Goal: Navigation & Orientation: Find specific page/section

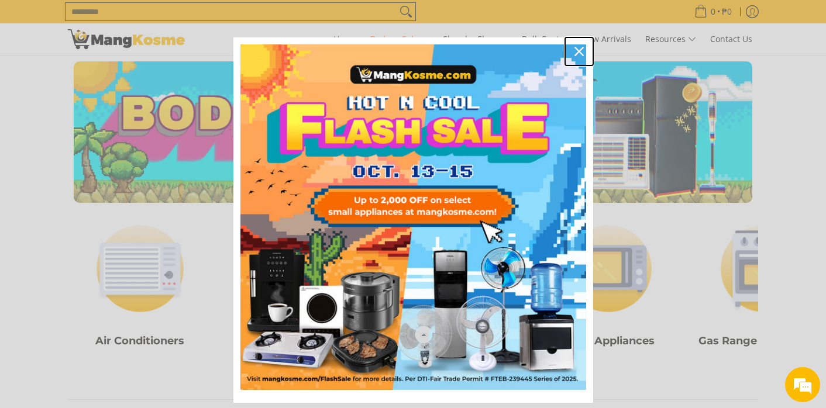
click at [586, 50] on div "Close" at bounding box center [579, 51] width 19 height 19
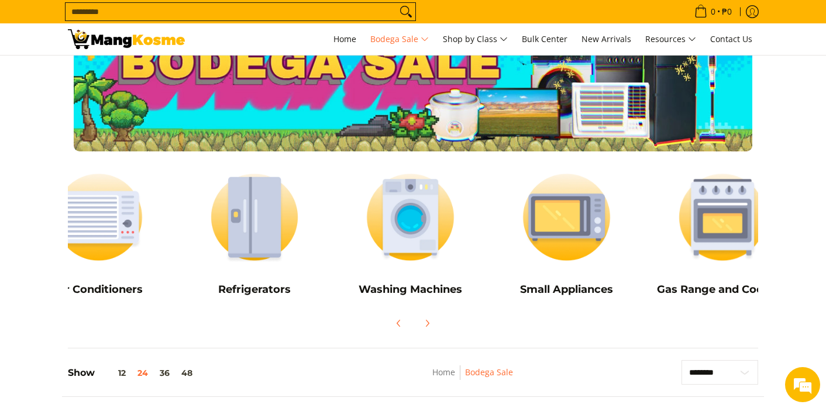
scroll to position [0, 46]
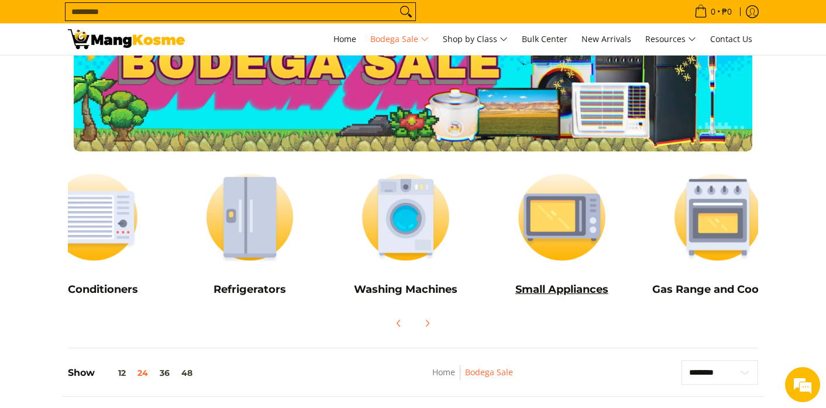
click at [559, 229] on img at bounding box center [562, 217] width 145 height 108
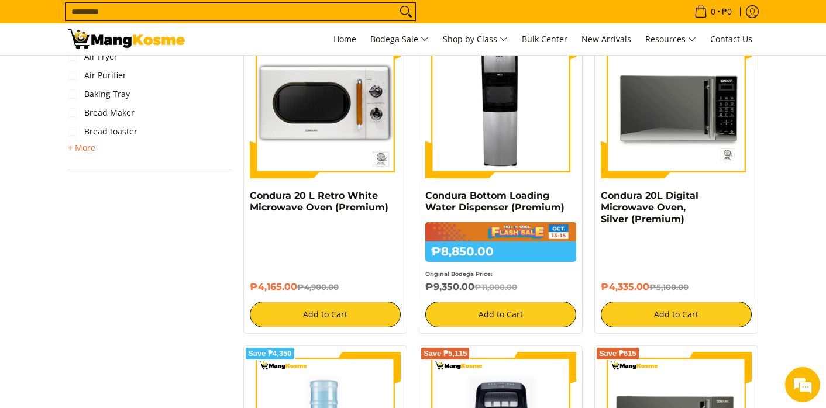
scroll to position [835, 0]
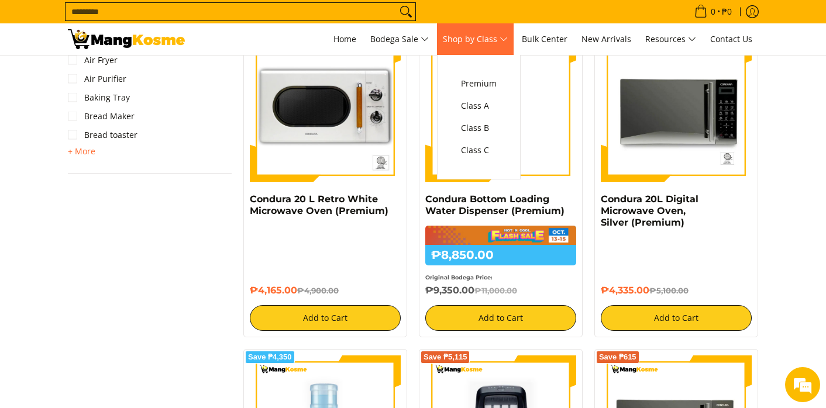
click at [505, 36] on span "Shop by Class" at bounding box center [475, 39] width 65 height 15
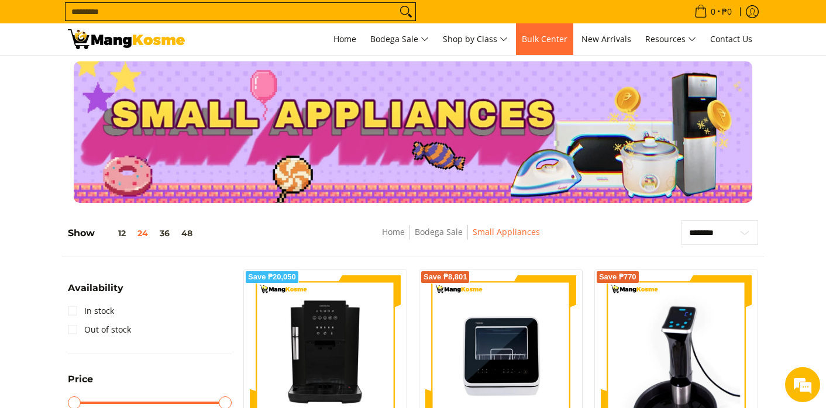
click at [562, 40] on span "Bulk Center" at bounding box center [545, 38] width 46 height 11
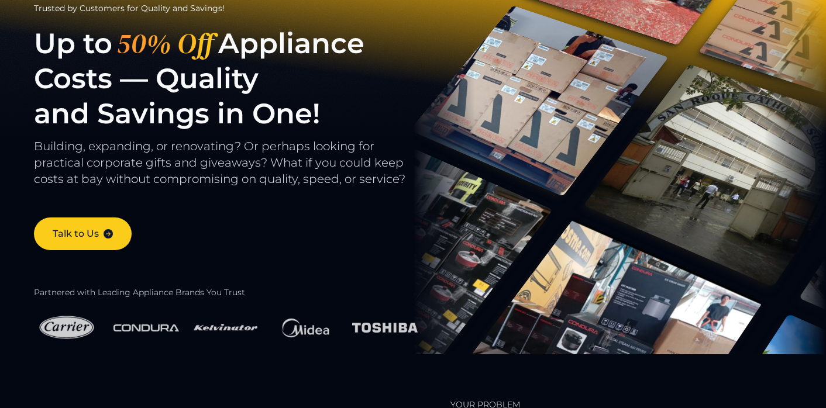
scroll to position [54, 0]
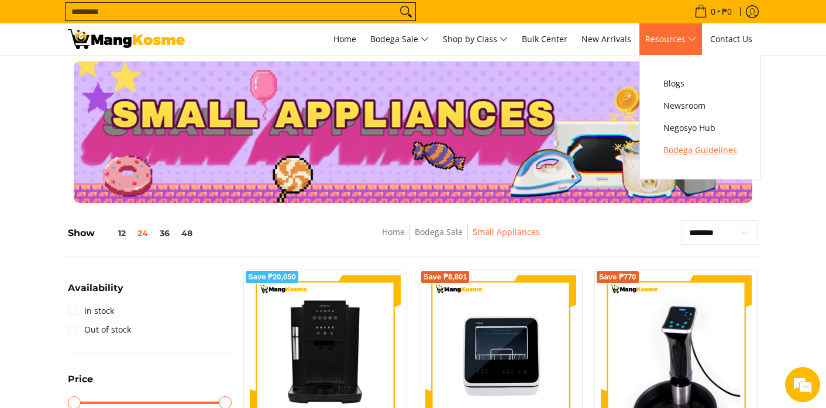
click at [679, 152] on span "Bodega Guidelines" at bounding box center [700, 150] width 74 height 15
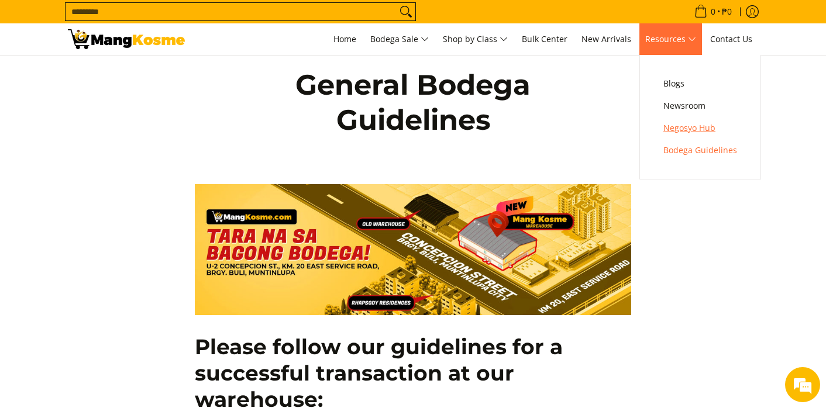
click at [684, 125] on span "Negosyo Hub" at bounding box center [700, 128] width 74 height 15
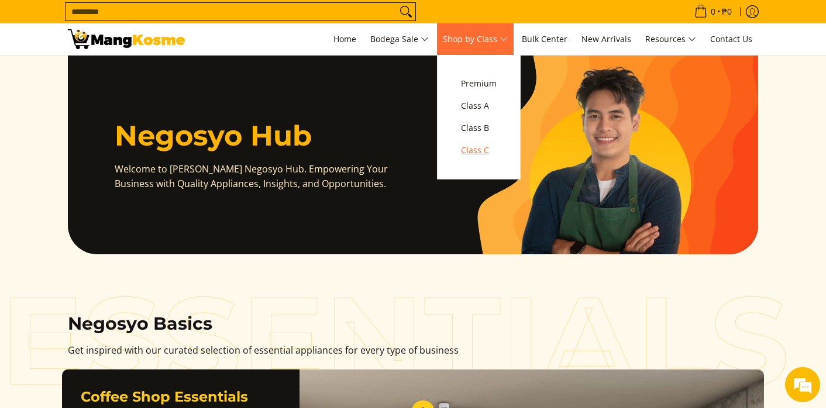
click at [487, 142] on link "Class C" at bounding box center [478, 150] width 47 height 22
